Goal: Information Seeking & Learning: Learn about a topic

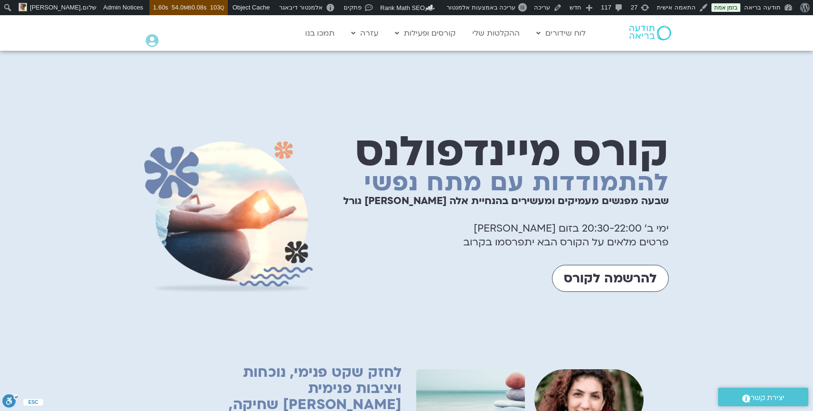
click at [719, 101] on div "קורס מיינדפולנס להתמודדות עם מתח נפשי שבעה מפגשים מעמיקים ומעשירים בהנחיית אלה …" at bounding box center [406, 218] width 813 height 334
click at [639, 30] on img at bounding box center [650, 33] width 42 height 14
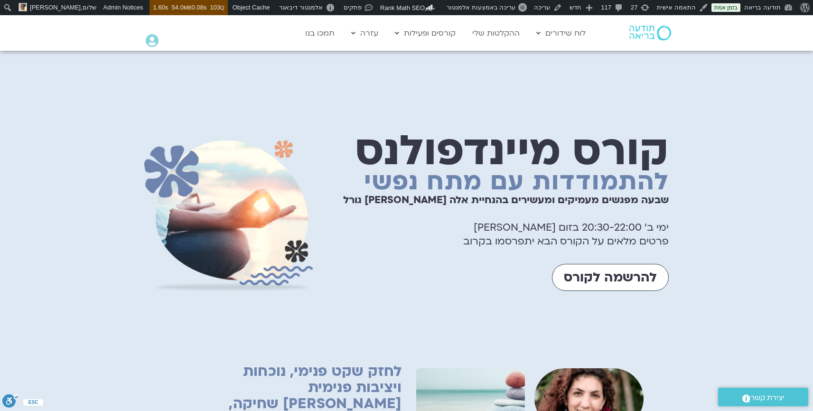
scroll to position [1, 0]
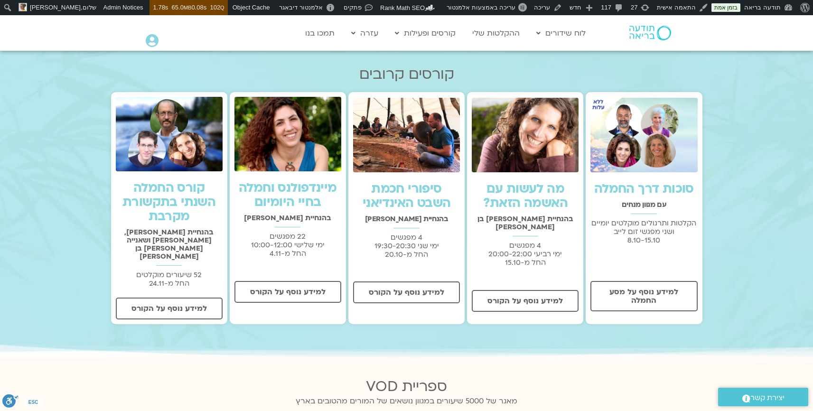
scroll to position [234, 0]
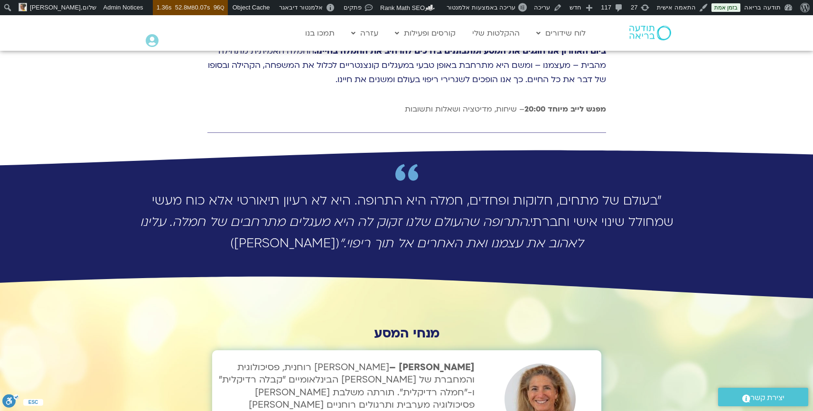
scroll to position [2302, 0]
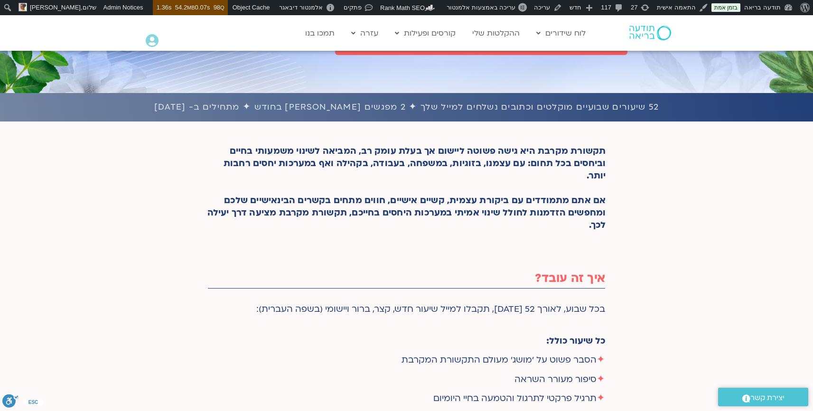
scroll to position [144, 0]
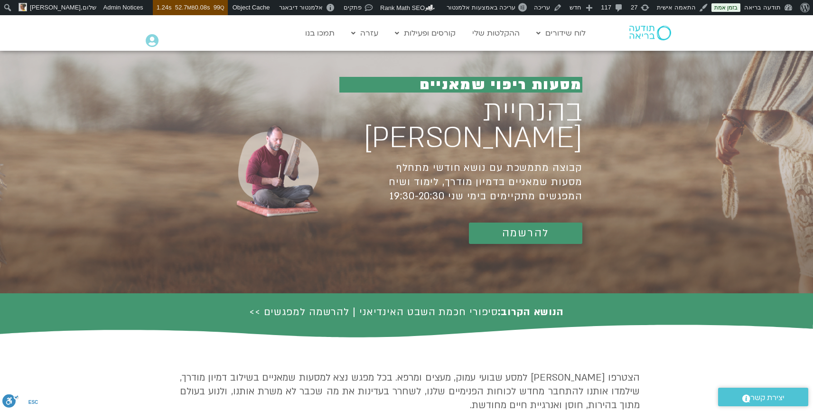
click at [652, 29] on img at bounding box center [650, 33] width 42 height 14
click at [652, 33] on img at bounding box center [650, 33] width 42 height 14
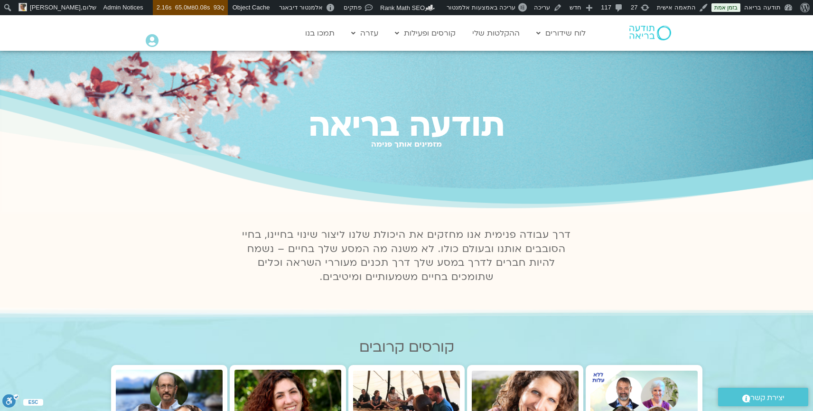
click at [620, 159] on div "תודעה בריאה מזמינים אותך פנימה" at bounding box center [406, 132] width 813 height 163
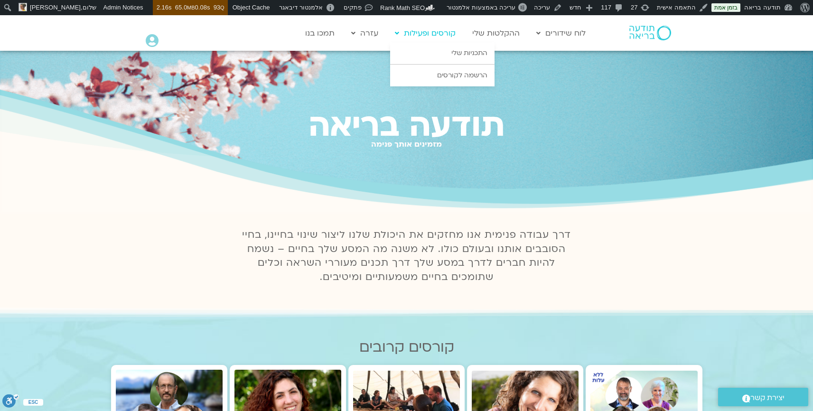
click at [442, 36] on link "קורסים ופעילות" at bounding box center [425, 33] width 70 height 18
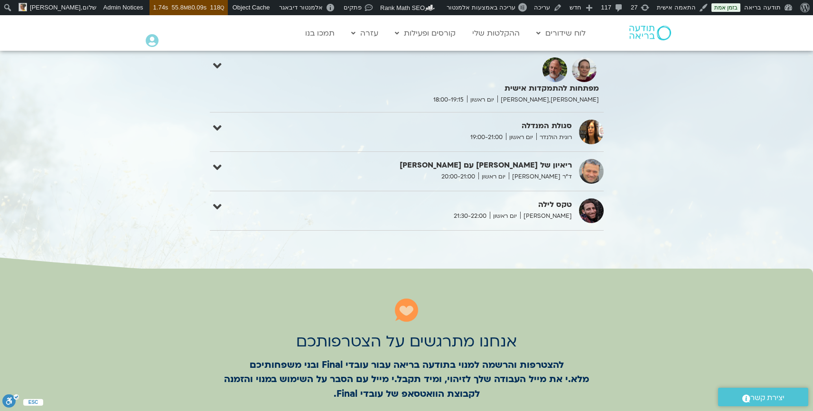
scroll to position [1006, 0]
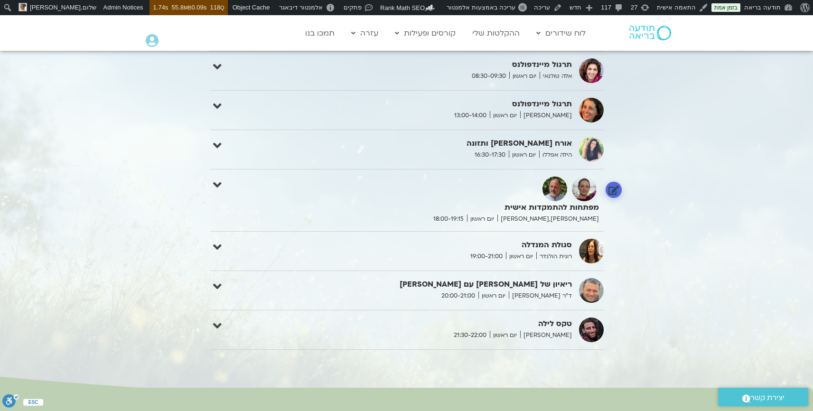
click at [614, 188] on link at bounding box center [613, 189] width 17 height 17
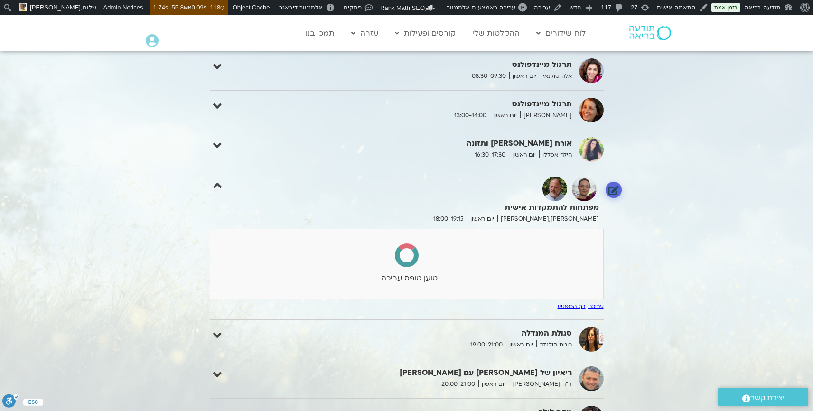
select select
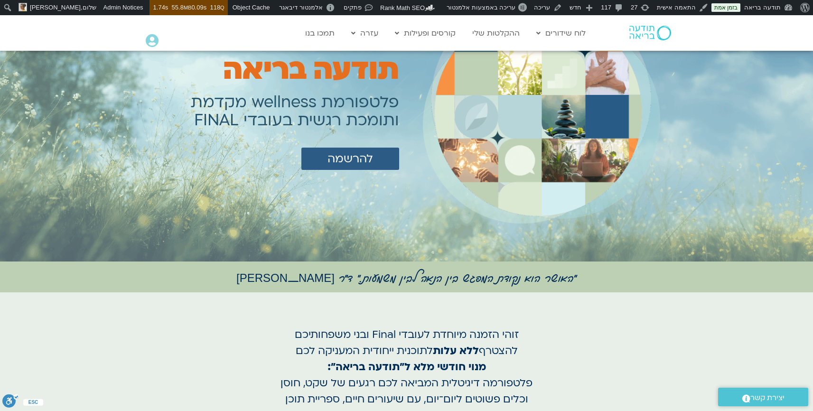
scroll to position [0, 0]
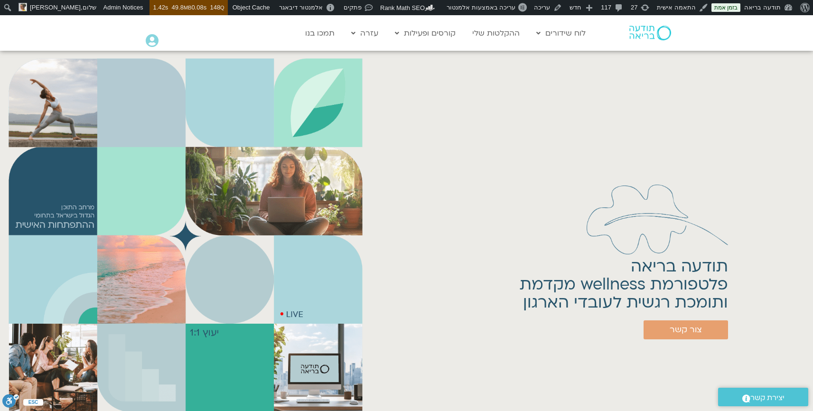
click at [565, 170] on div "תודעה בריאה פלטפורמת wellness מקדמת ותומכת רגשית לעובדי הארגון צור קשר" at bounding box center [591, 236] width 434 height 360
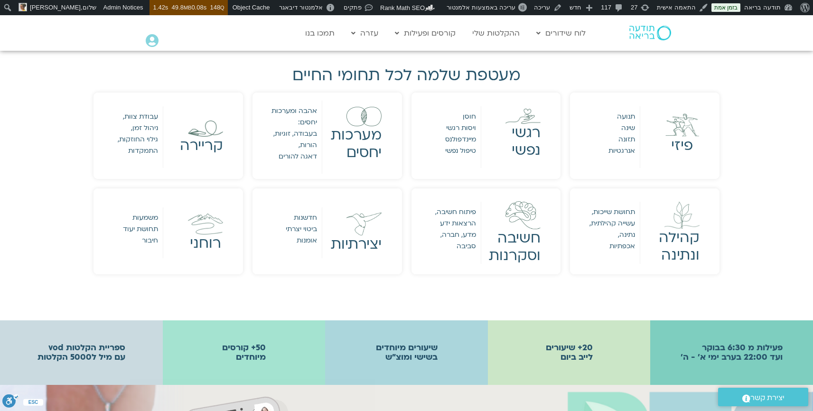
scroll to position [466, 0]
